Goal: Transaction & Acquisition: Obtain resource

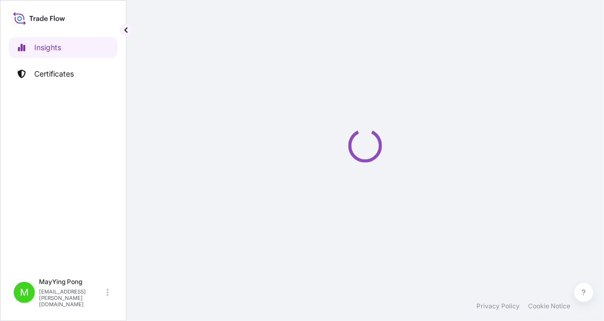
select select "2025"
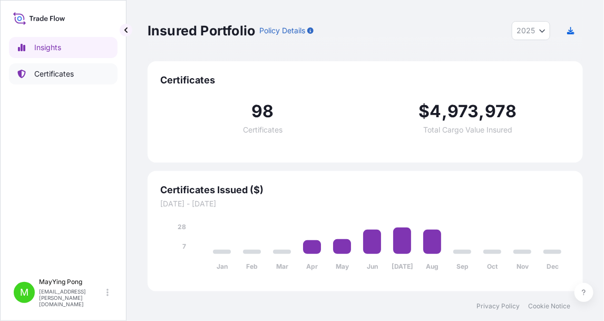
click at [59, 76] on p "Certificates" at bounding box center [54, 74] width 40 height 11
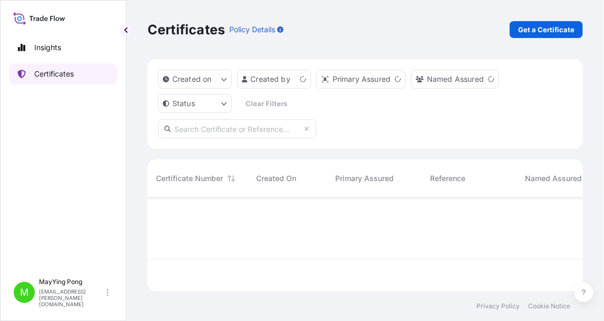
scroll to position [92, 428]
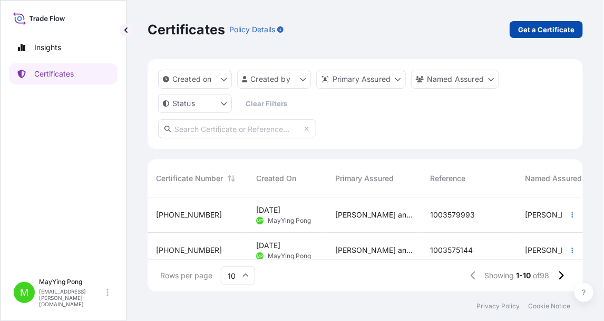
click at [532, 26] on p "Get a Certificate" at bounding box center [547, 29] width 56 height 11
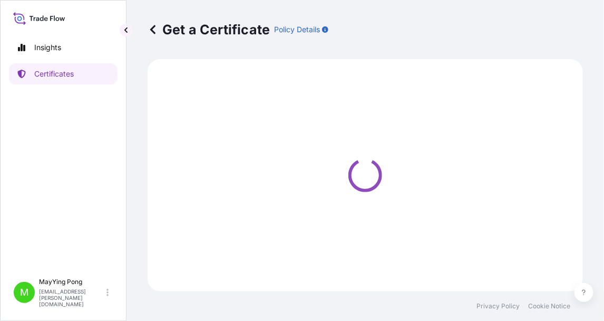
select select "Road / [GEOGRAPHIC_DATA]"
select select "Ocean Vessel"
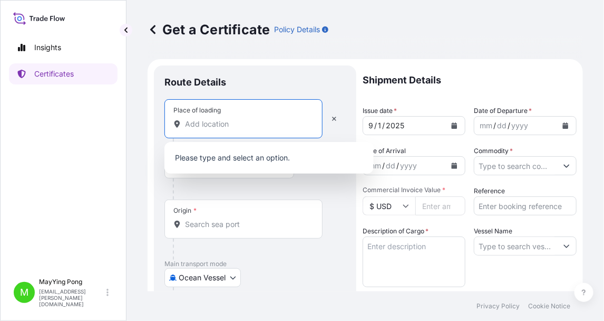
click at [205, 124] on input "Place of loading" at bounding box center [247, 124] width 124 height 11
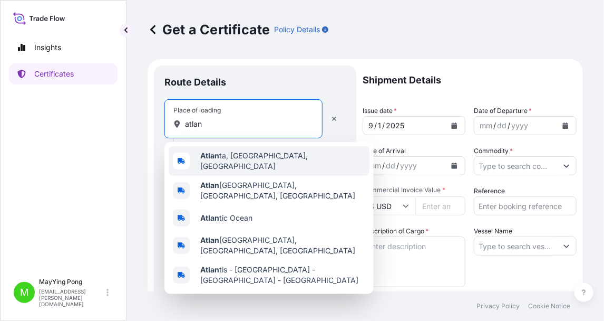
click at [213, 160] on b "Atlan" at bounding box center [209, 155] width 19 height 9
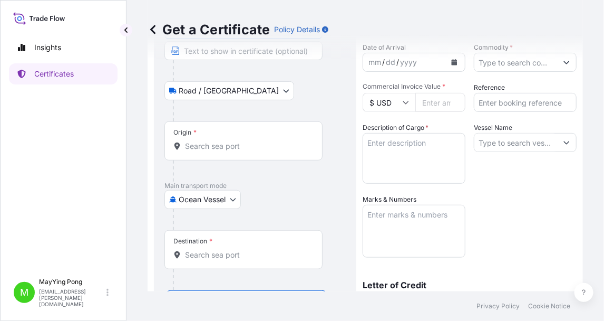
scroll to position [105, 0]
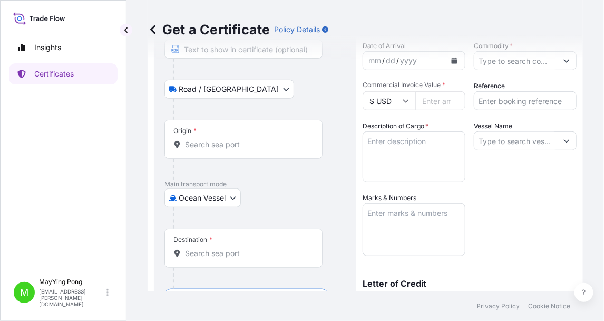
type input "[GEOGRAPHIC_DATA], [GEOGRAPHIC_DATA], [GEOGRAPHIC_DATA]"
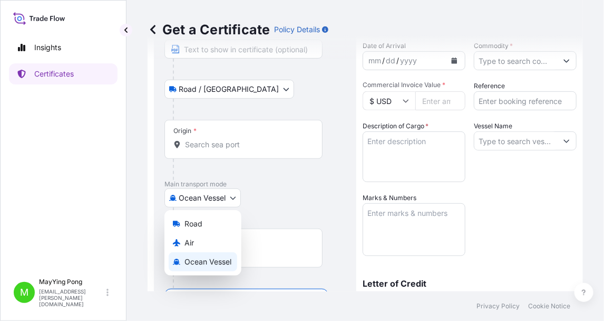
click at [233, 199] on body "0 options available. 5 options available. Insights Certificates M MayYing Pong …" at bounding box center [302, 160] width 604 height 321
click at [202, 245] on div "Air" at bounding box center [203, 242] width 69 height 19
select select "Air"
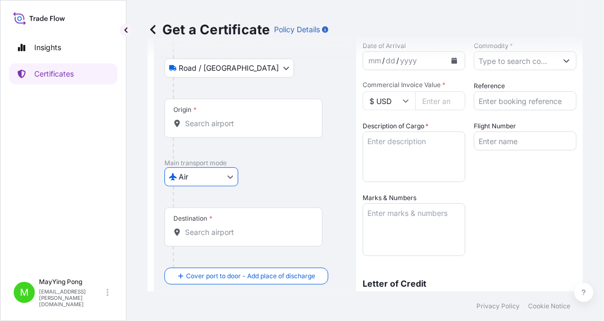
scroll to position [0, 0]
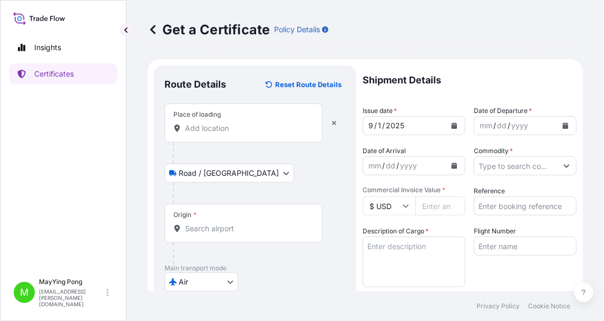
click at [216, 131] on div "Place of loading" at bounding box center [244, 122] width 158 height 39
click at [216, 131] on input "Place of loading" at bounding box center [247, 128] width 124 height 11
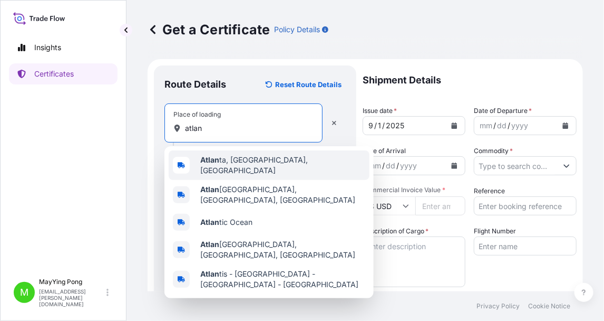
click at [217, 168] on span "Atlan ta, [GEOGRAPHIC_DATA], [GEOGRAPHIC_DATA]" at bounding box center [282, 165] width 165 height 21
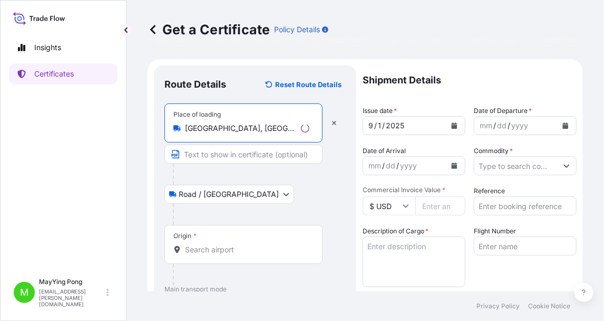
type input "[GEOGRAPHIC_DATA], [GEOGRAPHIC_DATA], [GEOGRAPHIC_DATA]"
click at [200, 246] on input "Origin *" at bounding box center [247, 249] width 124 height 11
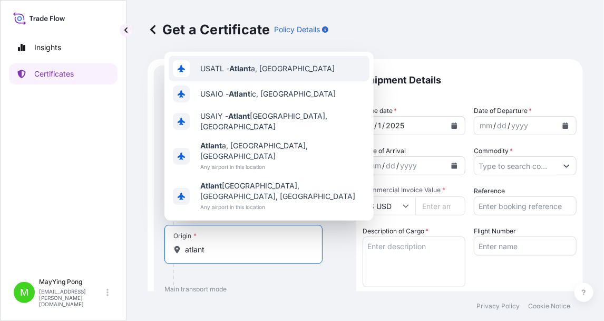
click at [222, 74] on span "USATL - Atlant a, [GEOGRAPHIC_DATA]" at bounding box center [267, 68] width 135 height 11
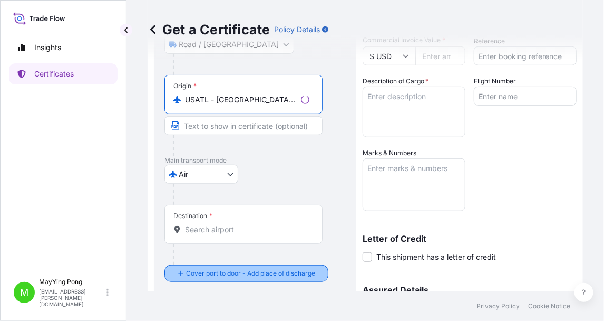
scroll to position [210, 0]
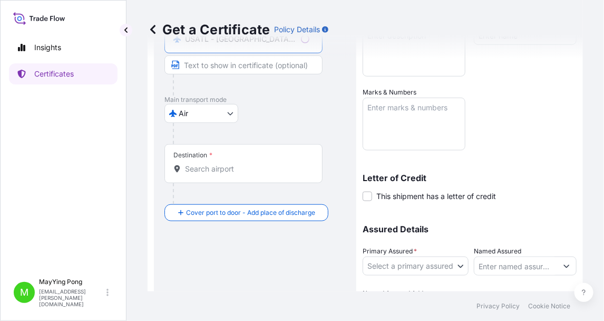
type input "USATL - [GEOGRAPHIC_DATA], [GEOGRAPHIC_DATA]"
click at [207, 172] on div "Destination *" at bounding box center [244, 163] width 158 height 39
click at [207, 172] on input "Destination *" at bounding box center [247, 169] width 124 height 11
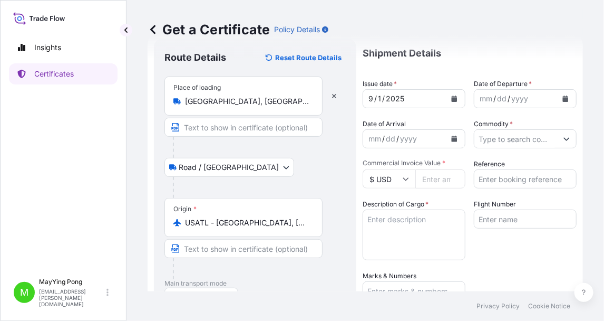
scroll to position [0, 0]
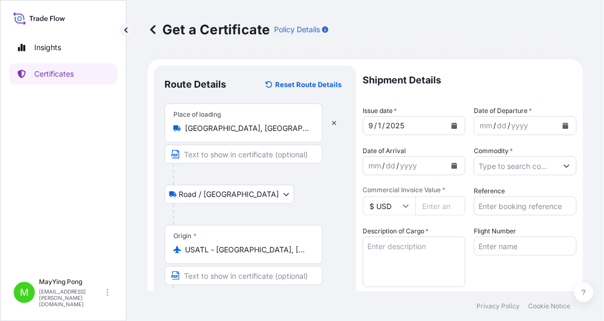
type input "IDJKT - [GEOGRAPHIC_DATA], [GEOGRAPHIC_DATA], [GEOGRAPHIC_DATA]"
click at [452, 126] on icon "Calendar" at bounding box center [455, 125] width 6 height 6
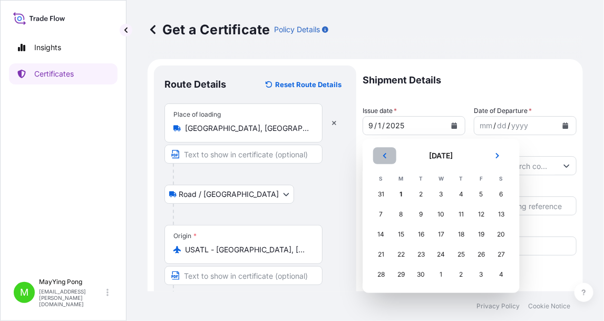
click at [386, 155] on icon "Previous" at bounding box center [385, 155] width 6 height 6
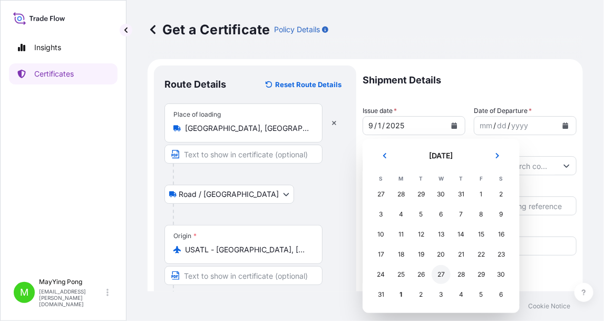
click at [438, 272] on div "27" at bounding box center [441, 274] width 19 height 19
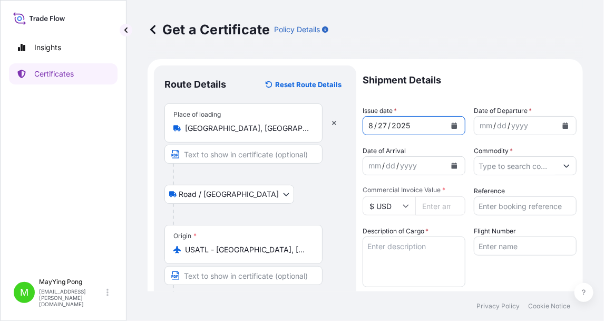
click at [563, 127] on icon "Calendar" at bounding box center [566, 125] width 6 height 6
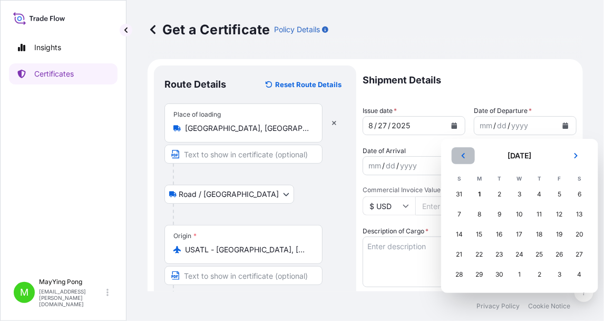
click at [463, 150] on button "Previous" at bounding box center [463, 155] width 23 height 17
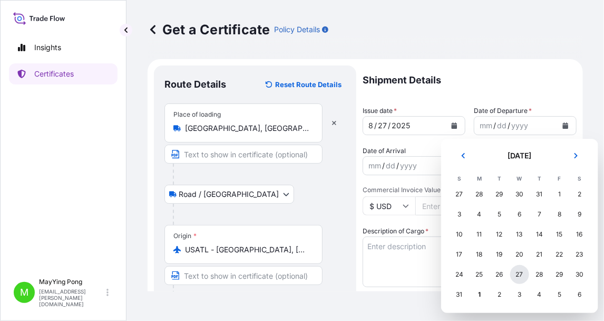
click at [523, 275] on div "27" at bounding box center [520, 274] width 19 height 19
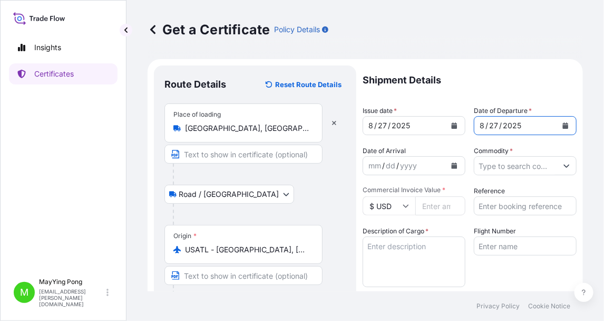
click at [453, 165] on icon "Calendar" at bounding box center [455, 165] width 6 height 6
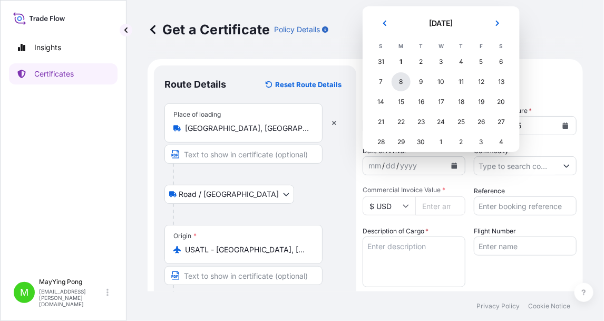
click at [404, 85] on div "8" at bounding box center [401, 81] width 19 height 19
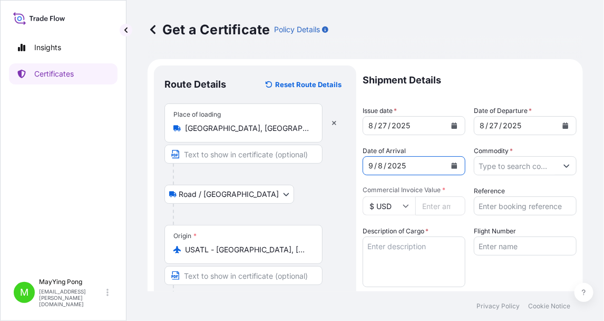
click at [528, 165] on input "Commodity *" at bounding box center [516, 165] width 83 height 19
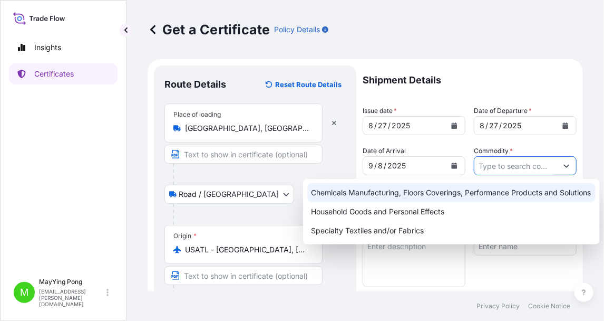
click at [464, 199] on div "Chemicals Manufacturing, Floors Coverings, Performance Products and Solutions" at bounding box center [452, 192] width 289 height 19
type input "Chemicals Manufacturing, Floors Coverings, Performance Products and Solutions"
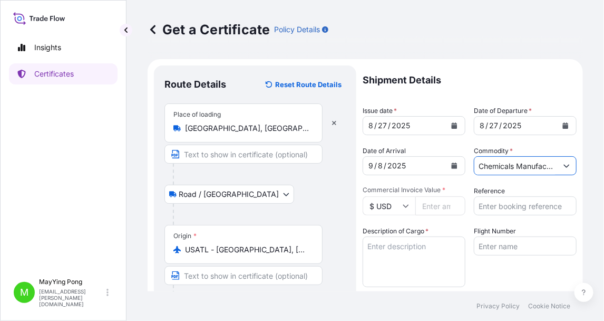
click at [439, 207] on input "Commercial Invoice Value *" at bounding box center [441, 205] width 50 height 19
type input "2939.32"
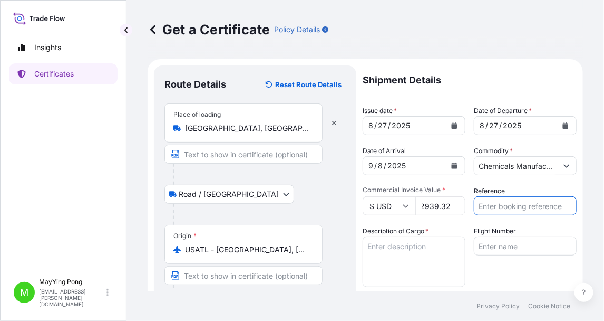
click at [511, 205] on input "Reference" at bounding box center [525, 205] width 103 height 19
type input "R000128169"
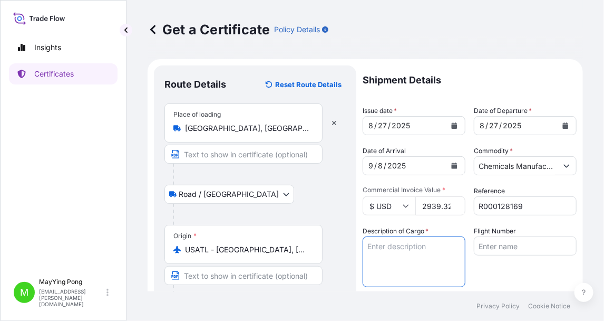
click at [395, 248] on textarea "Description of Cargo *" at bounding box center [414, 261] width 103 height 51
click at [389, 249] on textarea "Description of Cargo *" at bounding box center [414, 261] width 103 height 51
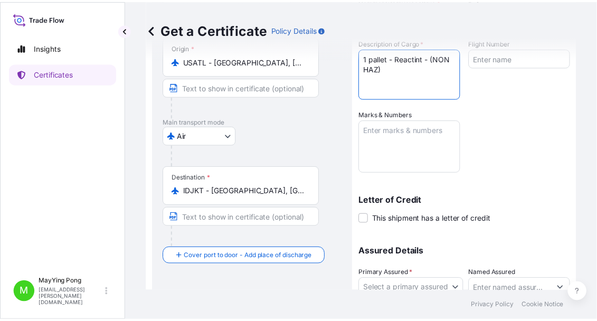
scroll to position [210, 0]
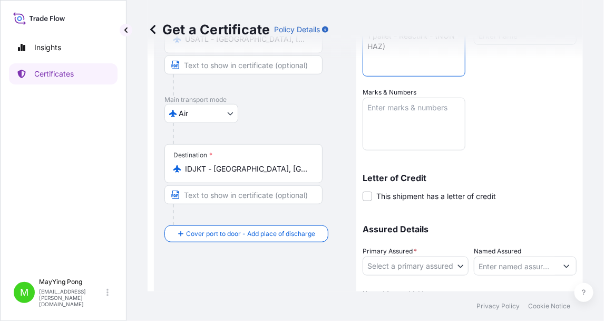
type textarea "1 pallet - Reactint - (NON HAZ)"
click at [407, 124] on textarea "Marks & Numbers" at bounding box center [414, 124] width 103 height 53
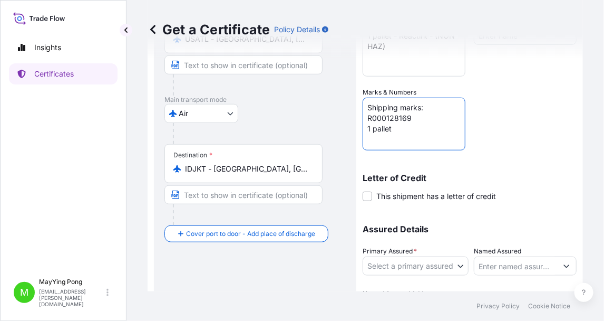
type textarea "Shipping marks: R000128169 1 pallet"
click at [463, 271] on body "Insights Certificates M MayYing Pong [EMAIL_ADDRESS][PERSON_NAME][DOMAIN_NAME] …" at bounding box center [302, 160] width 604 height 321
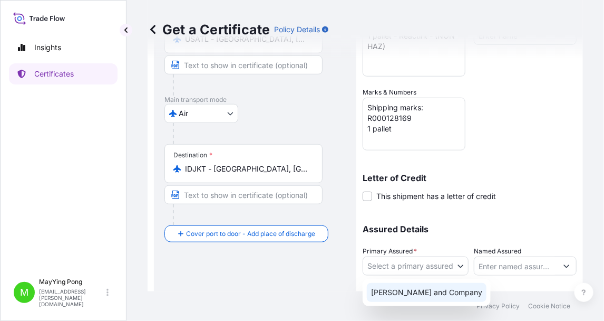
click at [446, 286] on div "[PERSON_NAME] and Company" at bounding box center [427, 292] width 120 height 19
select select "31531"
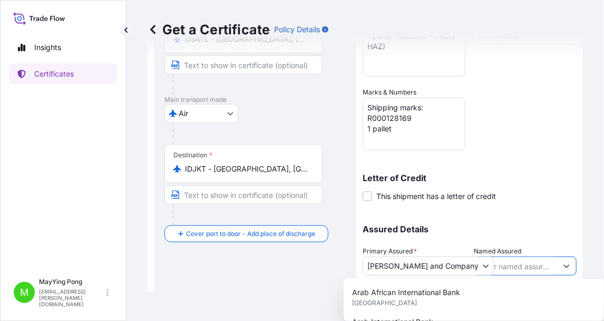
click at [500, 261] on input "Named Assured" at bounding box center [516, 265] width 83 height 19
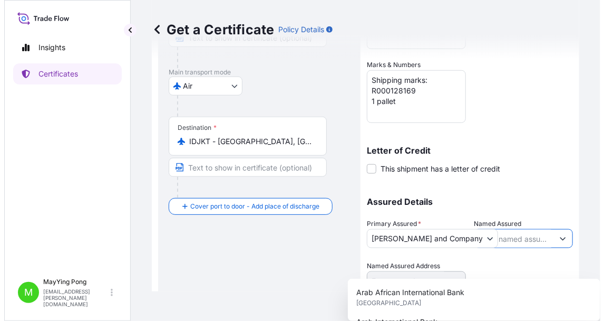
scroll to position [272, 0]
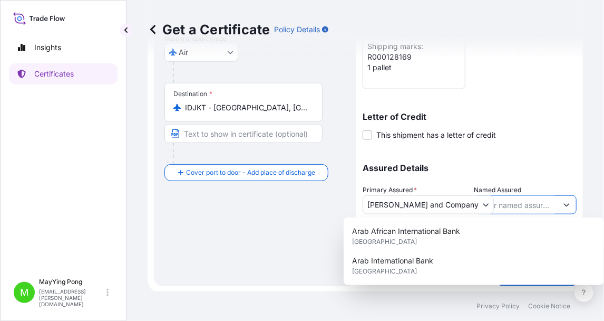
click at [564, 206] on icon "Show suggestions" at bounding box center [567, 204] width 6 height 6
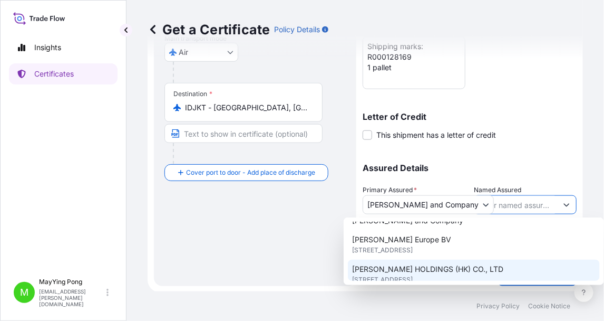
scroll to position [210, 0]
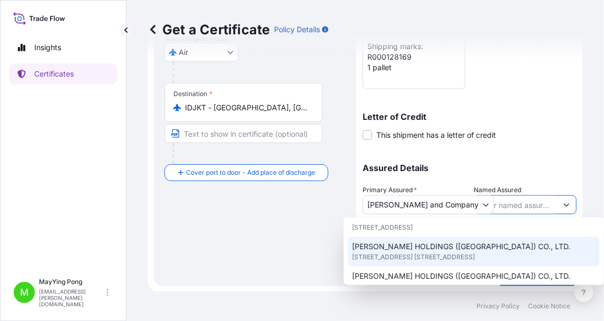
click at [475, 252] on span "[STREET_ADDRESS] [STREET_ADDRESS]" at bounding box center [413, 257] width 123 height 11
type input "[PERSON_NAME] HOLDINGS ([GEOGRAPHIC_DATA]) CO., LTD."
type input "[STREET_ADDRESS] [STREET_ADDRESS],"
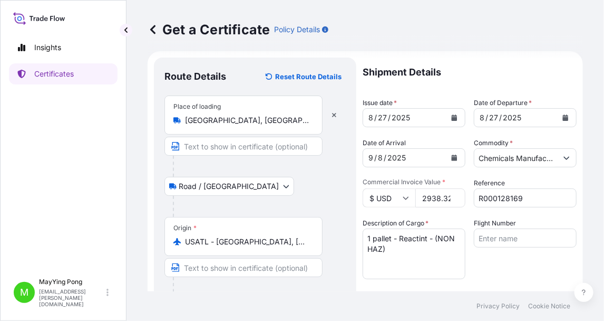
scroll to position [0, 4]
type input "2938.32"
click at [450, 200] on input "2938.32" at bounding box center [441, 197] width 50 height 19
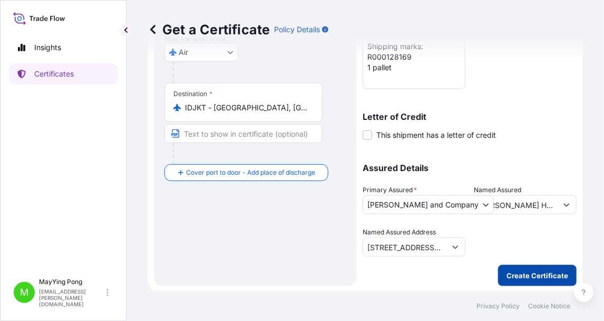
scroll to position [0, 0]
click at [515, 274] on p "Create Certificate" at bounding box center [538, 275] width 62 height 11
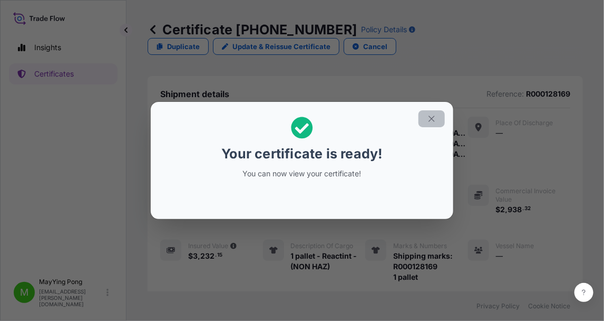
click at [435, 119] on icon "button" at bounding box center [431, 118] width 9 height 9
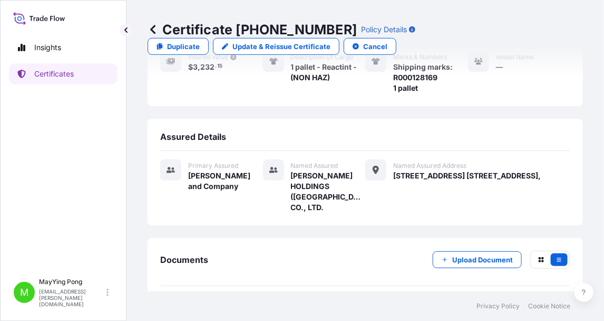
scroll to position [210, 0]
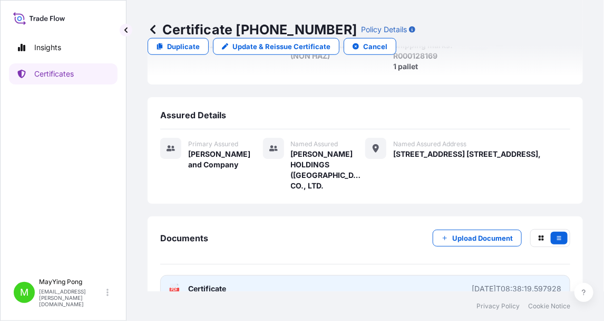
click at [197, 283] on span "Certificate" at bounding box center [207, 288] width 38 height 11
